Goal: Task Accomplishment & Management: Use online tool/utility

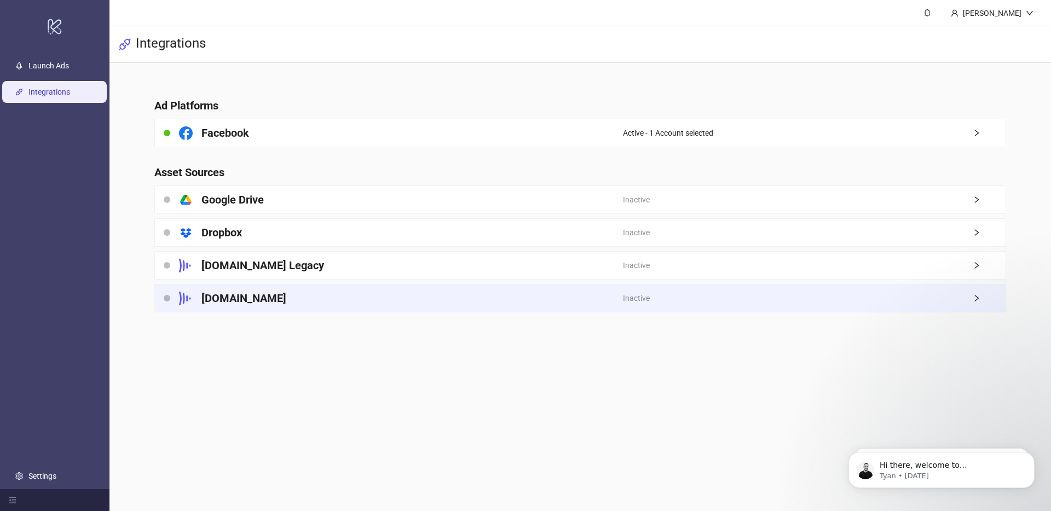
click at [229, 299] on h4 "[DOMAIN_NAME]" at bounding box center [243, 298] width 85 height 15
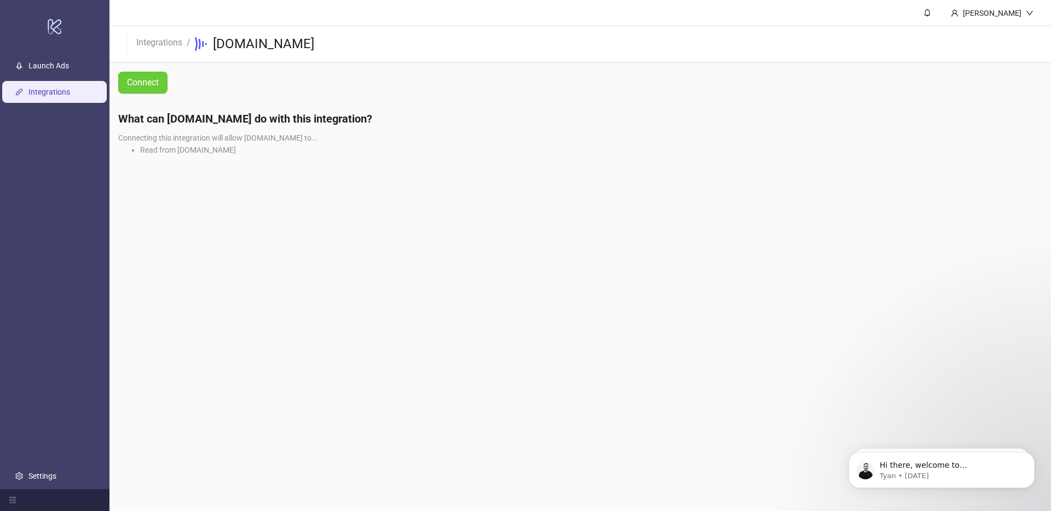
click at [144, 87] on span "Connect" at bounding box center [143, 83] width 32 height 10
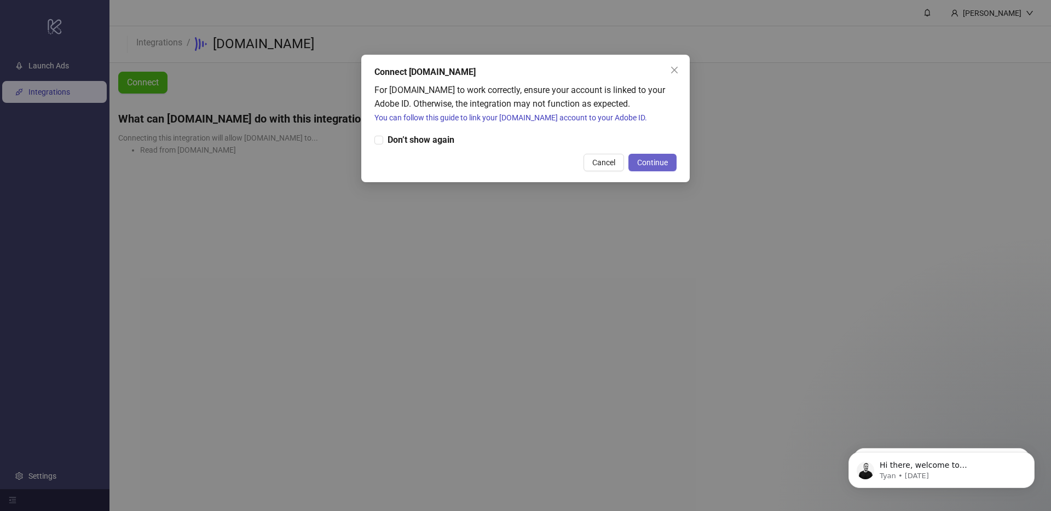
click at [647, 161] on span "Continue" at bounding box center [652, 162] width 31 height 9
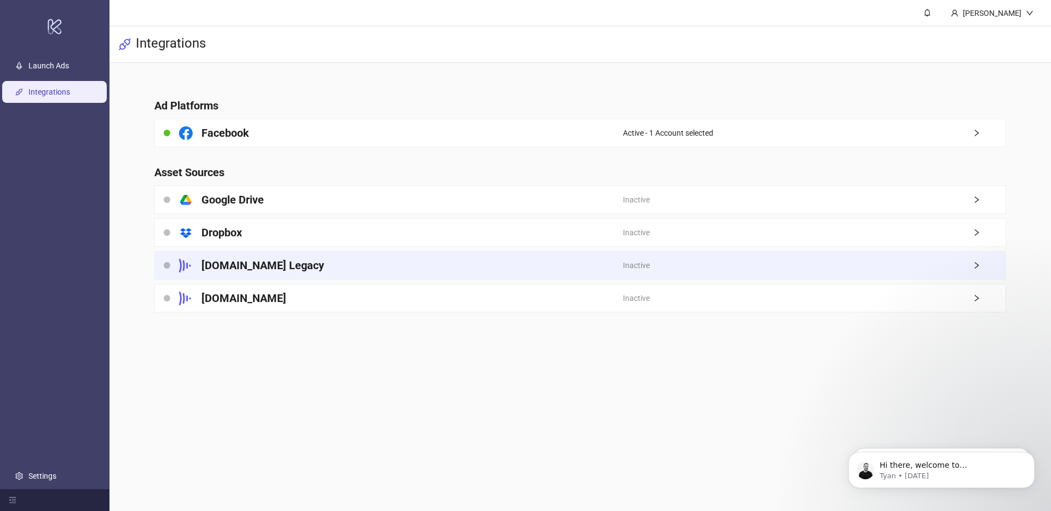
click at [166, 259] on div "[DOMAIN_NAME] Legacy" at bounding box center [389, 265] width 468 height 27
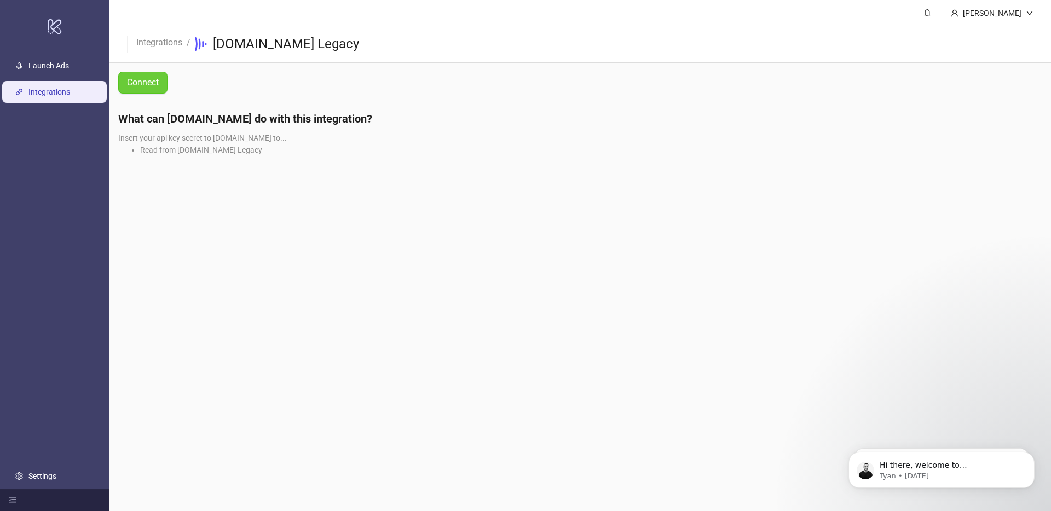
click at [144, 75] on button "Connect" at bounding box center [142, 83] width 49 height 22
